Goal: Task Accomplishment & Management: Manage account settings

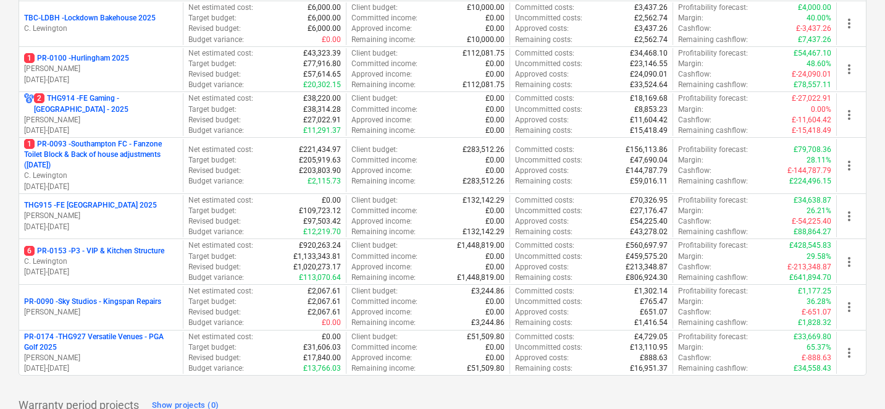
scroll to position [628, 0]
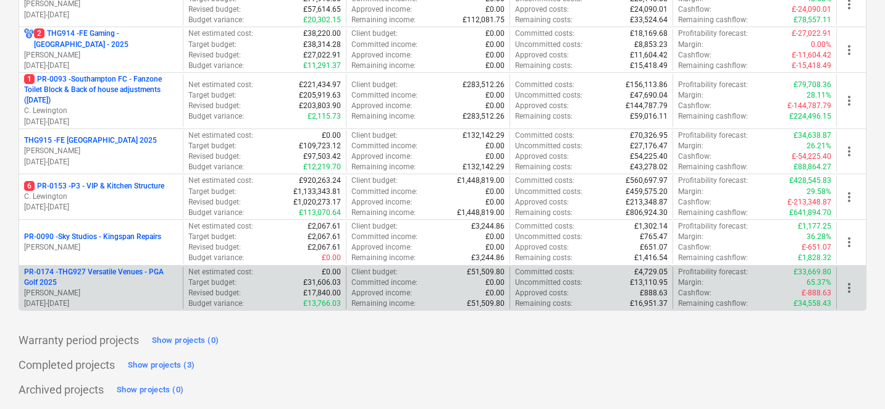
click at [137, 265] on div "PR-0174 - THG927 Versatile Venues - PGA Golf 2025 [PERSON_NAME] [DATE] - [DATE]…" at bounding box center [443, 288] width 848 height 46
click at [136, 270] on p "PR-0174 - THG927 Versatile Venues - PGA Golf 2025" at bounding box center [101, 277] width 154 height 21
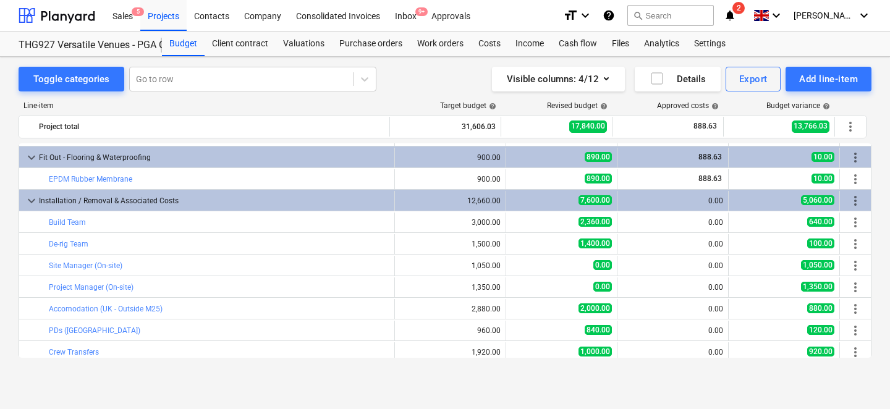
scroll to position [90, 0]
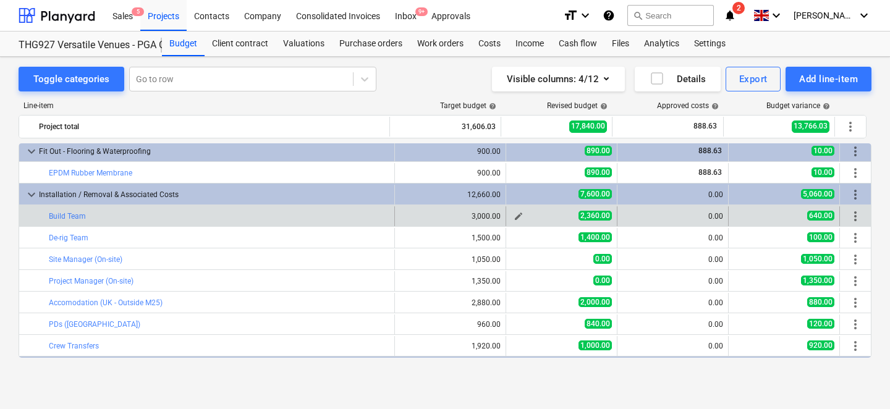
click at [513, 219] on span "edit" at bounding box center [518, 216] width 10 height 10
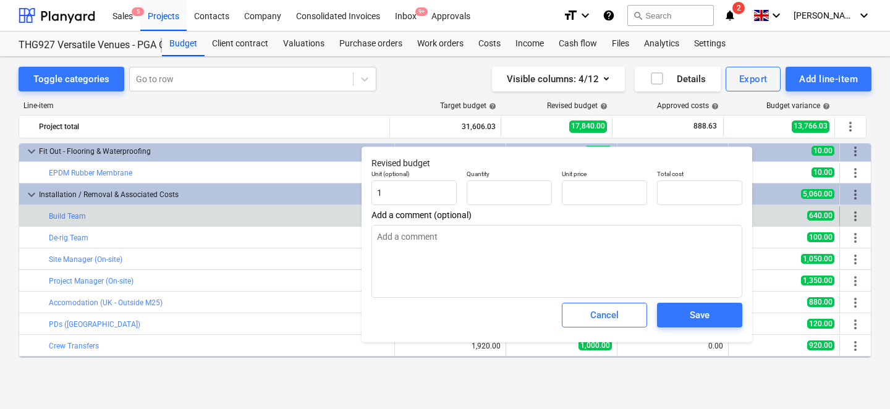
type input "1.00"
type input "2,360.00"
click at [596, 304] on button "Cancel" at bounding box center [604, 315] width 85 height 25
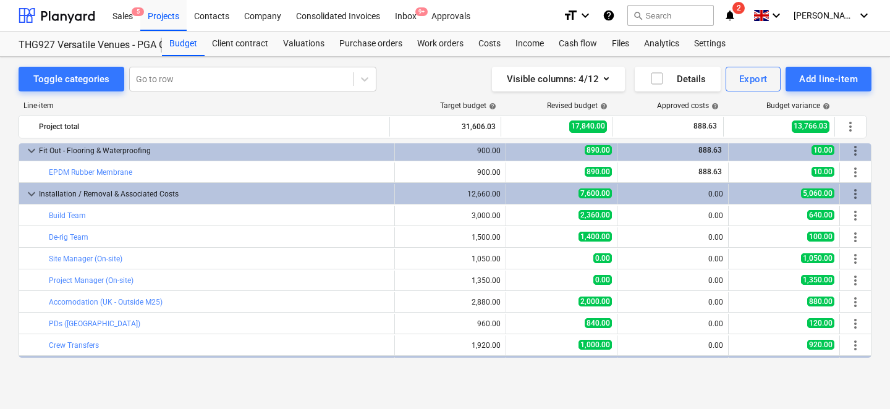
scroll to position [127, 0]
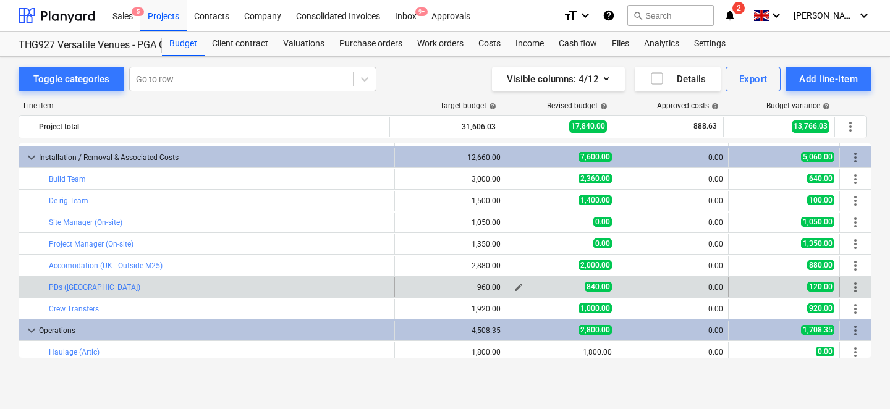
click at [515, 288] on span "edit" at bounding box center [518, 287] width 10 height 10
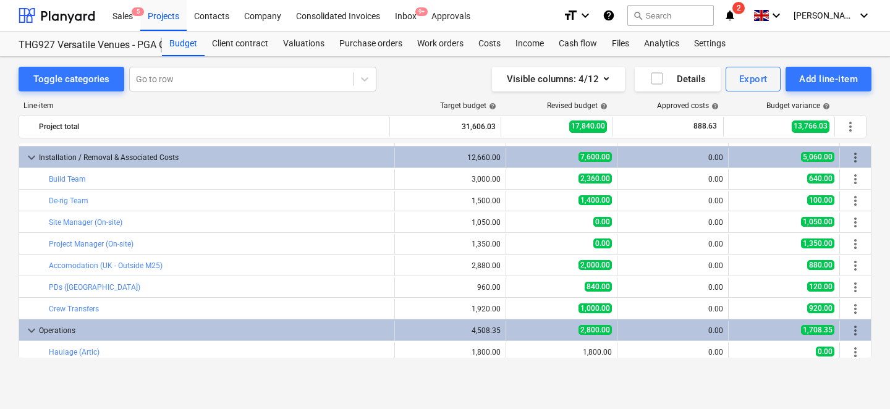
type textarea "x"
type input "1.00"
type input "840.00"
type textarea "x"
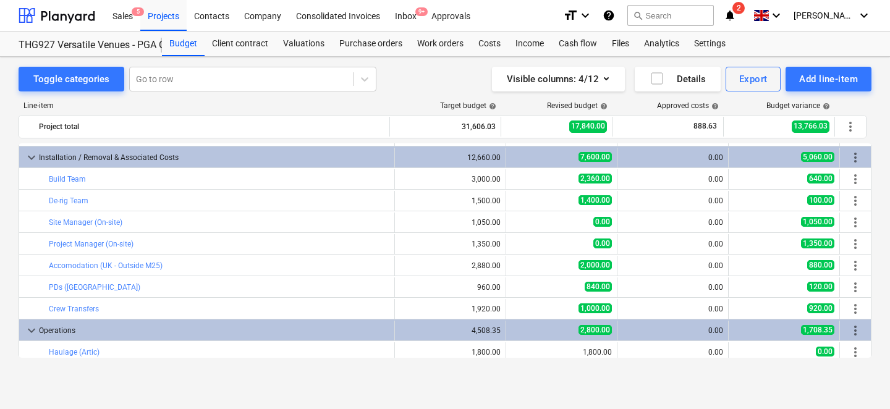
type input "1.00"
type input "840.00"
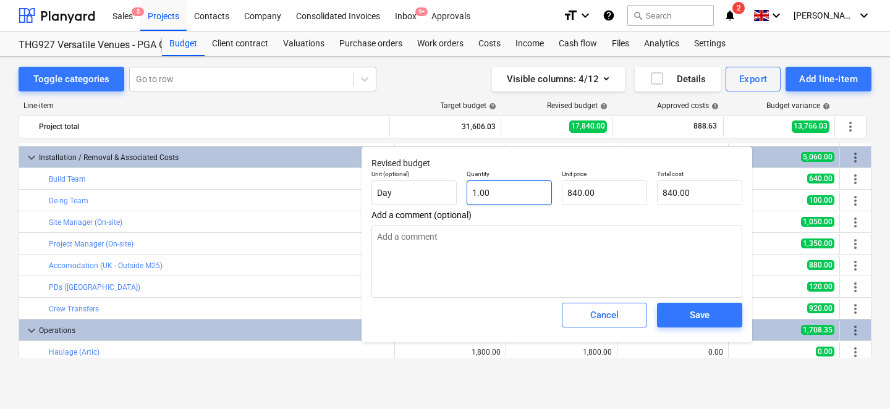
type textarea "x"
click at [596, 306] on button "Cancel" at bounding box center [604, 315] width 85 height 25
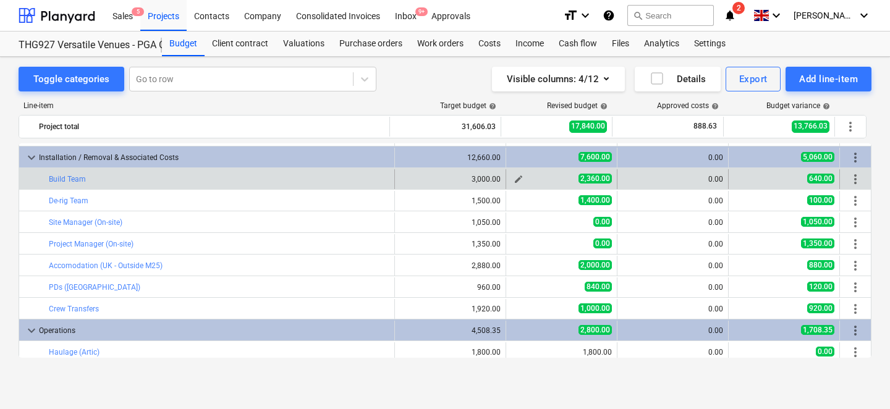
drag, startPoint x: 581, startPoint y: 180, endPoint x: 599, endPoint y: 180, distance: 17.9
click at [599, 180] on span "2,360.00" at bounding box center [594, 179] width 33 height 10
